Goal: Find specific page/section: Find specific page/section

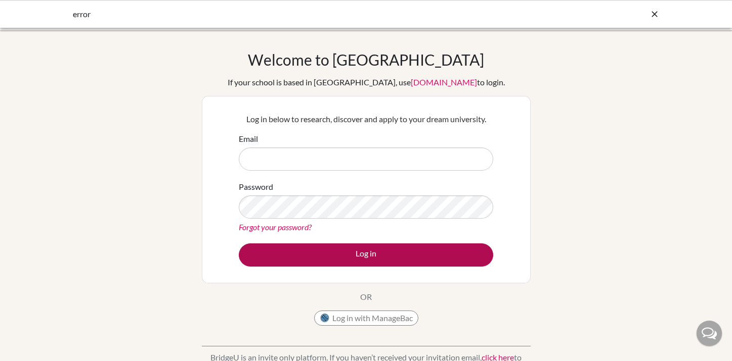
type input "[EMAIL_ADDRESS][DOMAIN_NAME]"
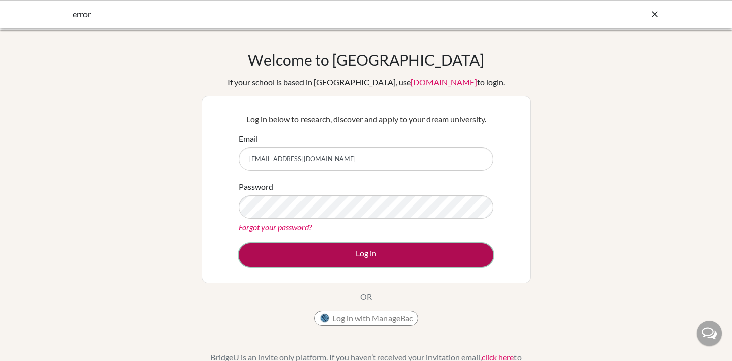
click at [311, 247] on button "Log in" at bounding box center [366, 255] width 254 height 23
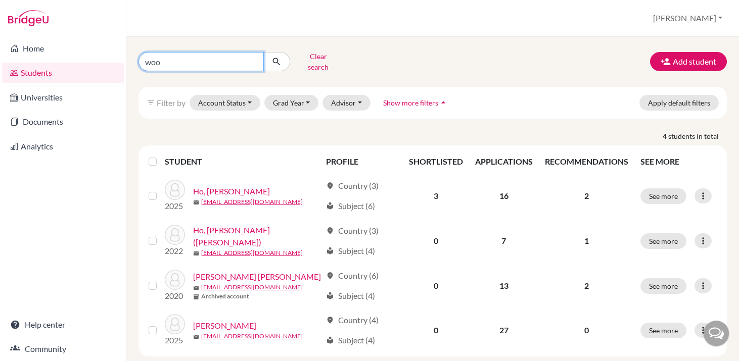
click at [191, 67] on input "woo" at bounding box center [201, 61] width 125 height 19
type input "w"
type input "orion"
click button "submit" at bounding box center [276, 61] width 27 height 19
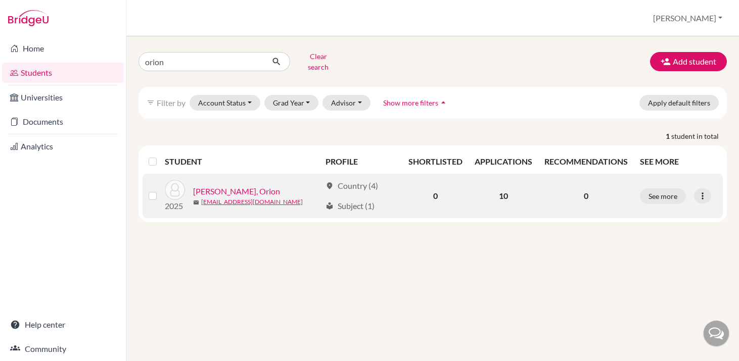
click at [195, 198] on link "[PERSON_NAME], Orion" at bounding box center [236, 192] width 87 height 12
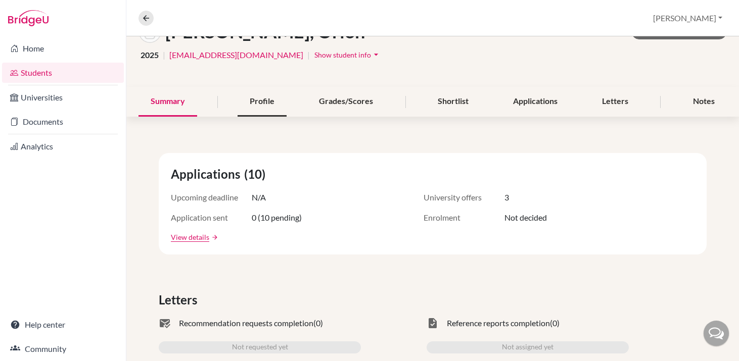
scroll to position [75, 0]
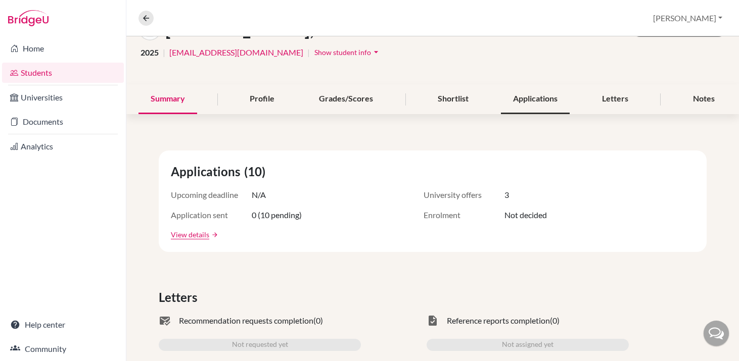
click at [530, 114] on div "Applications" at bounding box center [535, 99] width 69 height 30
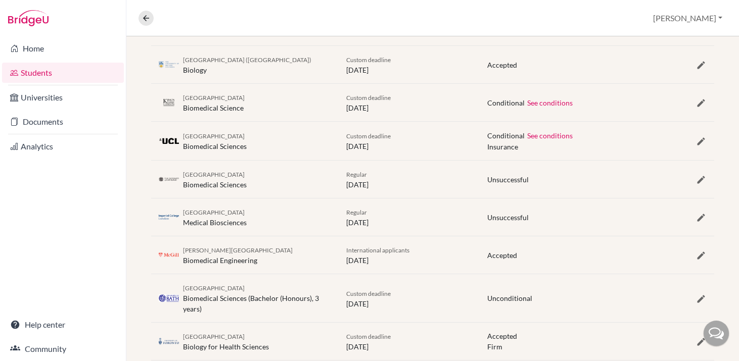
scroll to position [306, 0]
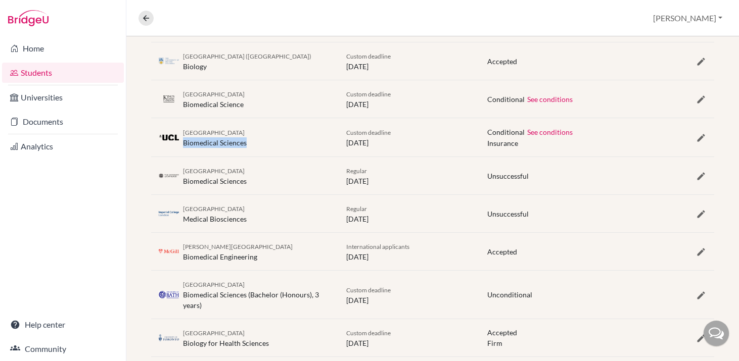
drag, startPoint x: 289, startPoint y: 258, endPoint x: 194, endPoint y: 258, distance: 95.1
click at [194, 148] on div "[GEOGRAPHIC_DATA] London Biomedical Sciences" at bounding box center [245, 137] width 188 height 21
copy div "Biomedical Sciences"
